Goal: Task Accomplishment & Management: Use online tool/utility

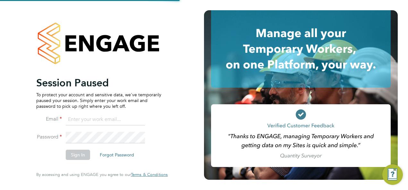
type input "[PERSON_NAME][EMAIL_ADDRESS][DOMAIN_NAME]"
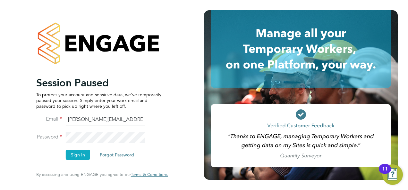
click at [80, 153] on button "Sign In" at bounding box center [78, 155] width 24 height 10
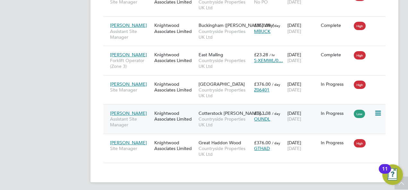
click at [176, 114] on div "Knightwood Associates Limited" at bounding box center [175, 116] width 44 height 18
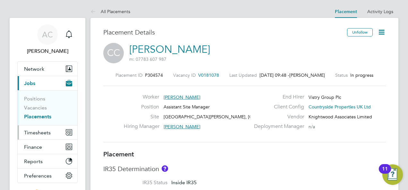
click at [38, 133] on span "Timesheets" at bounding box center [37, 133] width 27 height 6
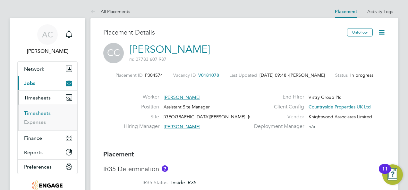
click at [44, 114] on link "Timesheets" at bounding box center [37, 113] width 27 height 6
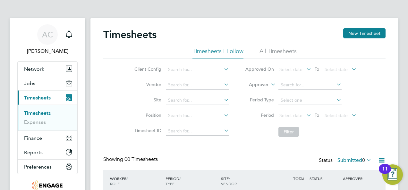
click at [357, 41] on div "Timesheets New Timesheet" at bounding box center [244, 37] width 282 height 19
click at [360, 35] on button "New Timesheet" at bounding box center [364, 33] width 42 height 10
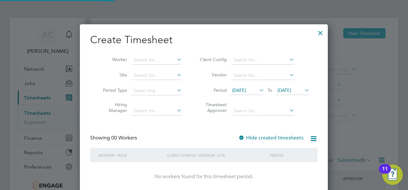
scroll to position [181, 248]
click at [155, 58] on input at bounding box center [156, 60] width 50 height 9
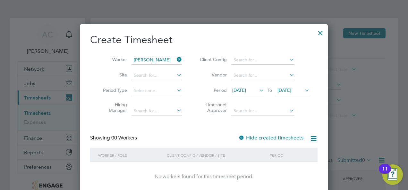
click at [156, 67] on li "[PERSON_NAME]" at bounding box center [175, 68] width 88 height 9
type input "[PERSON_NAME]"
click at [282, 39] on h2 "Create Timesheet" at bounding box center [203, 39] width 227 height 13
click at [246, 88] on span "[DATE]" at bounding box center [239, 91] width 14 height 6
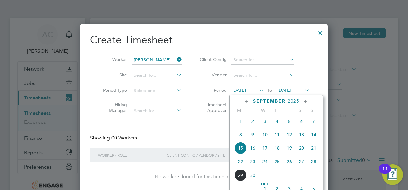
click at [240, 167] on span "22" at bounding box center [240, 162] width 12 height 12
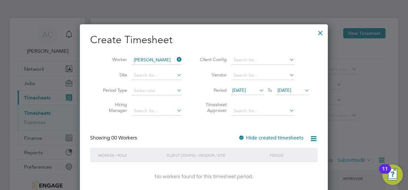
click at [291, 91] on span "[DATE]" at bounding box center [284, 91] width 14 height 6
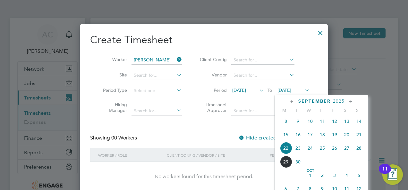
click at [360, 153] on span "28" at bounding box center [359, 148] width 12 height 12
